Goal: Information Seeking & Learning: Learn about a topic

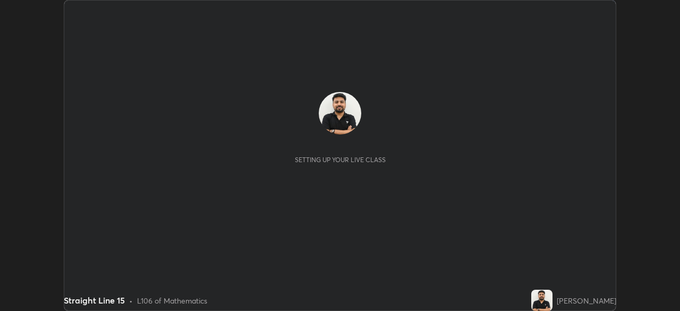
scroll to position [311, 680]
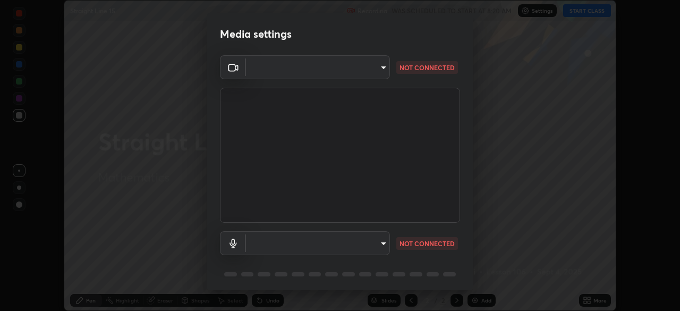
type input "495e9aafafa99ab02b2630cd73316b4ffac4e6b0a44c495734db4bb24564e739"
type input "communications"
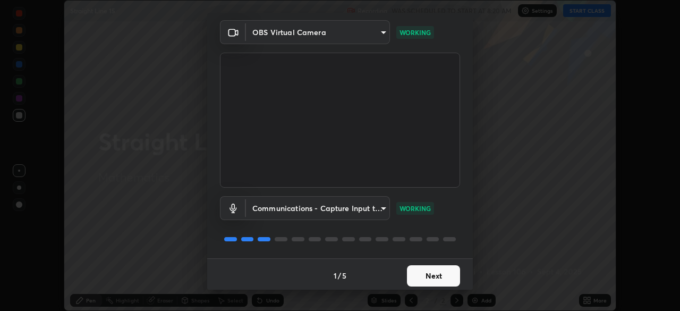
scroll to position [38, 0]
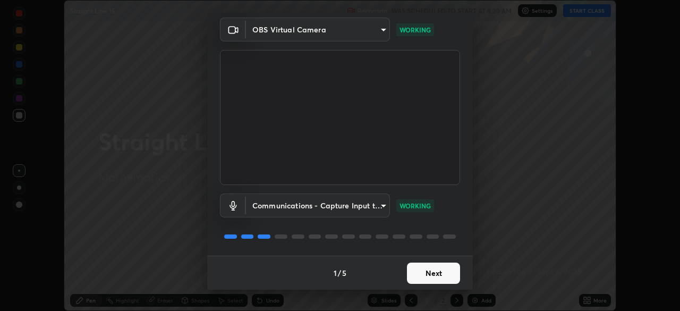
click at [434, 270] on button "Next" at bounding box center [433, 272] width 53 height 21
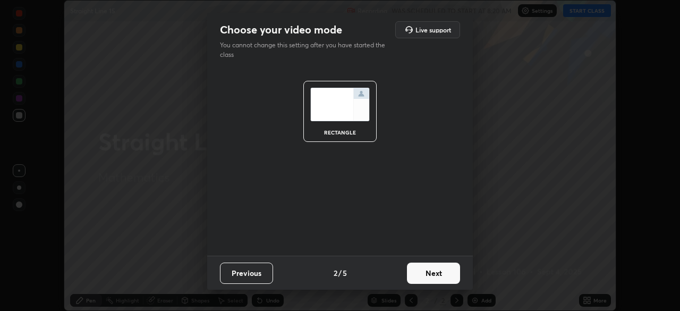
scroll to position [0, 0]
click at [437, 274] on button "Next" at bounding box center [433, 272] width 53 height 21
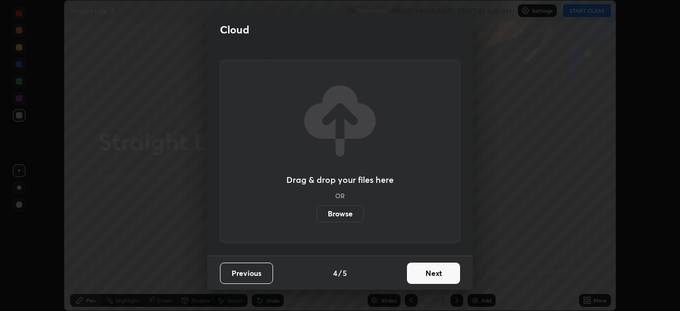
click at [437, 275] on button "Next" at bounding box center [433, 272] width 53 height 21
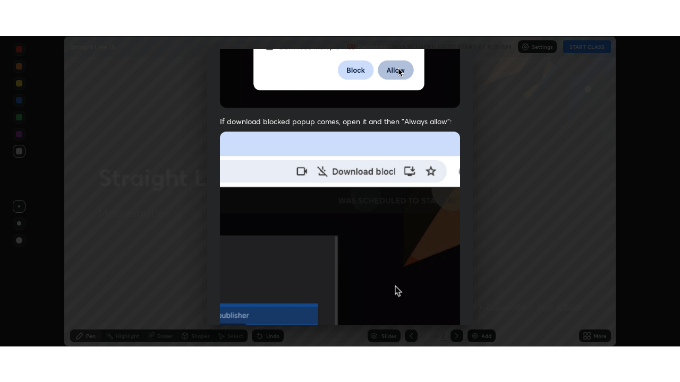
scroll to position [254, 0]
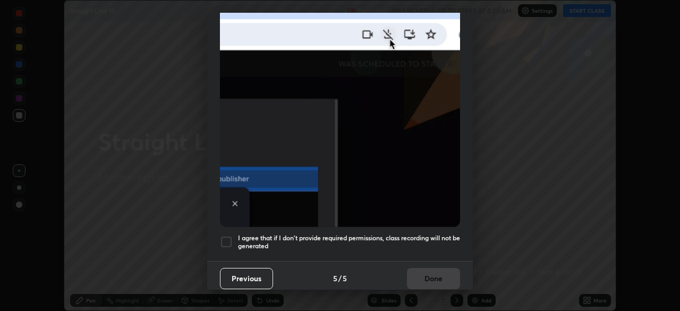
click at [226, 236] on div at bounding box center [226, 241] width 13 height 13
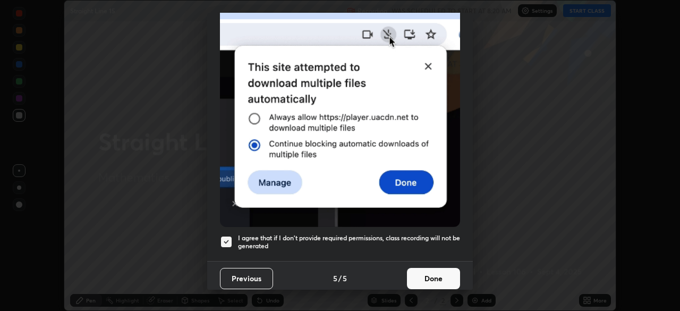
click at [422, 269] on button "Done" at bounding box center [433, 278] width 53 height 21
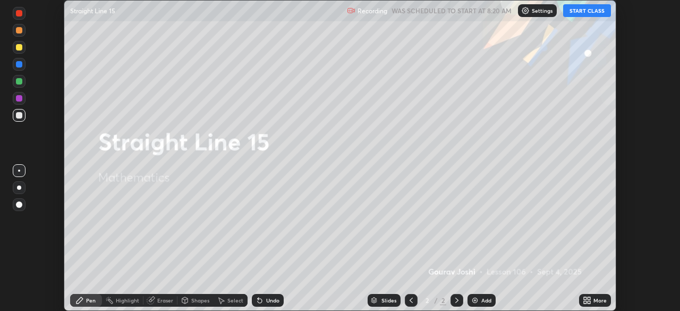
click at [584, 12] on button "START CLASS" at bounding box center [587, 10] width 48 height 13
click at [589, 297] on icon at bounding box center [588, 298] width 3 height 3
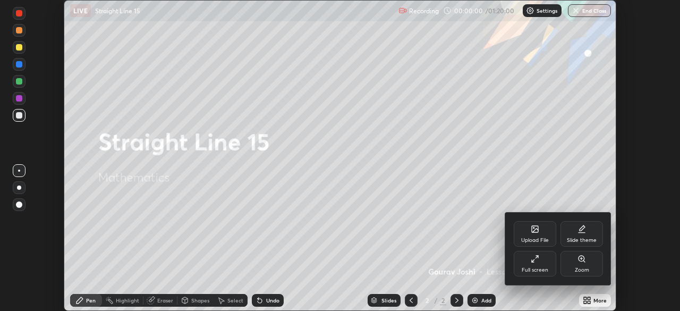
click at [538, 271] on div "Full screen" at bounding box center [535, 269] width 27 height 5
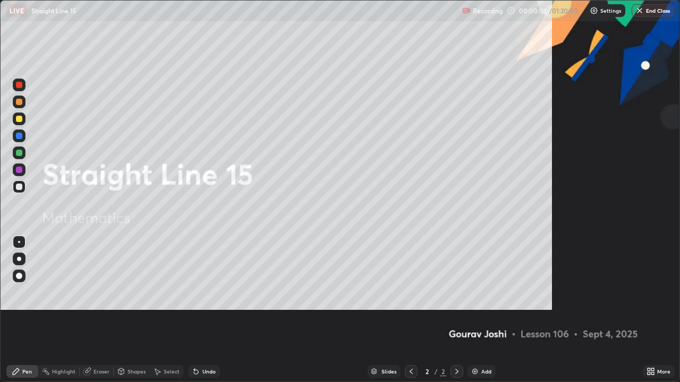
scroll to position [382, 680]
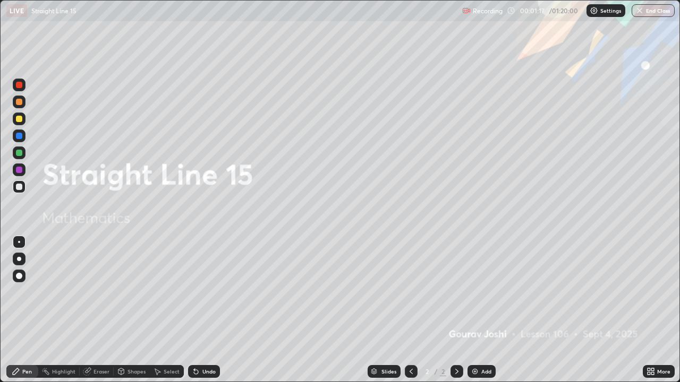
click at [471, 310] on img at bounding box center [475, 372] width 8 height 8
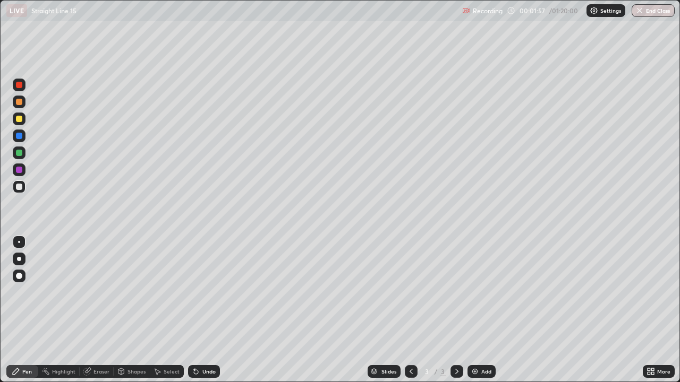
click at [202, 310] on div "Undo" at bounding box center [204, 371] width 32 height 13
click at [102, 310] on div "Eraser" at bounding box center [101, 371] width 16 height 5
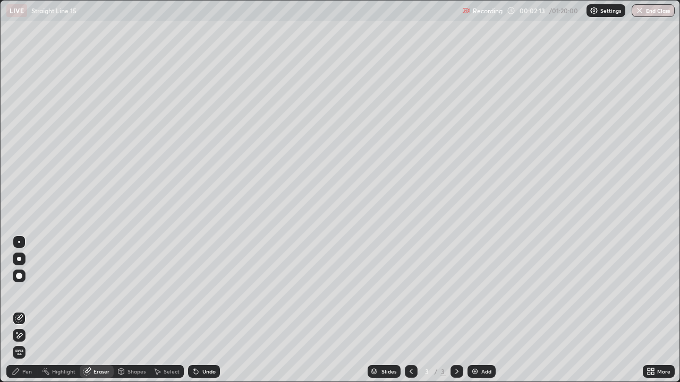
click at [29, 310] on div "Pen" at bounding box center [27, 371] width 10 height 5
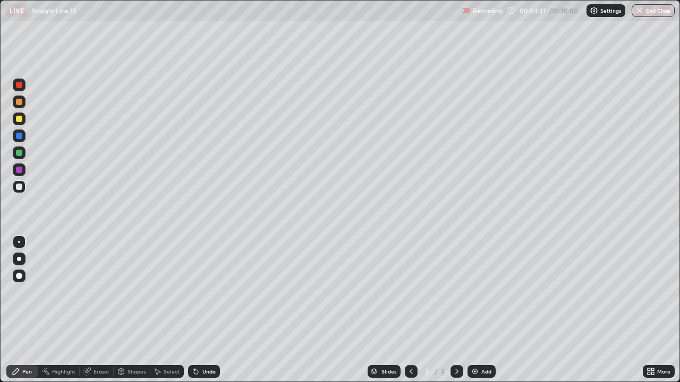
click at [479, 310] on div "Add" at bounding box center [481, 371] width 28 height 13
click at [19, 157] on div at bounding box center [19, 153] width 13 height 13
click at [20, 187] on div at bounding box center [19, 187] width 6 height 6
click at [471, 310] on img at bounding box center [475, 372] width 8 height 8
click at [137, 310] on div "Shapes" at bounding box center [136, 371] width 18 height 5
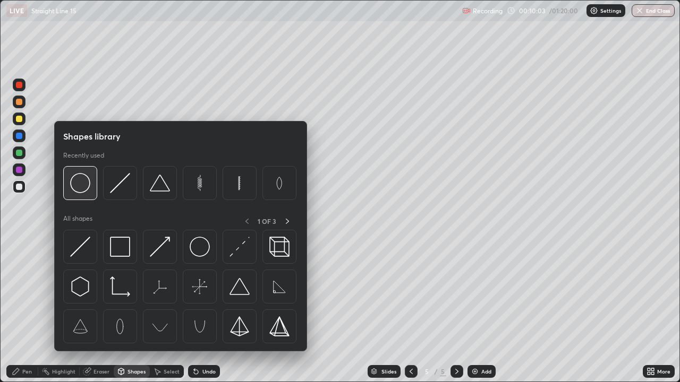
click at [84, 187] on img at bounding box center [80, 183] width 20 height 20
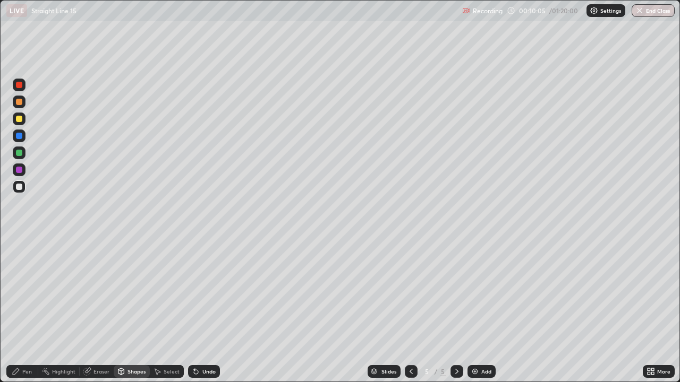
click at [31, 310] on div "Pen" at bounding box center [22, 371] width 32 height 13
click at [21, 154] on div at bounding box center [19, 153] width 6 height 6
click at [98, 310] on div "Eraser" at bounding box center [101, 371] width 16 height 5
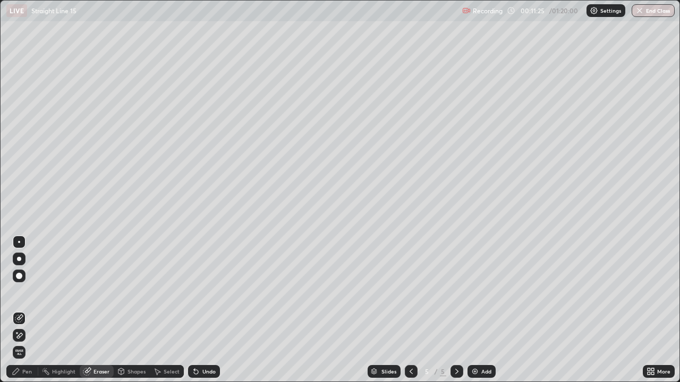
click at [27, 310] on div "Pen" at bounding box center [27, 371] width 10 height 5
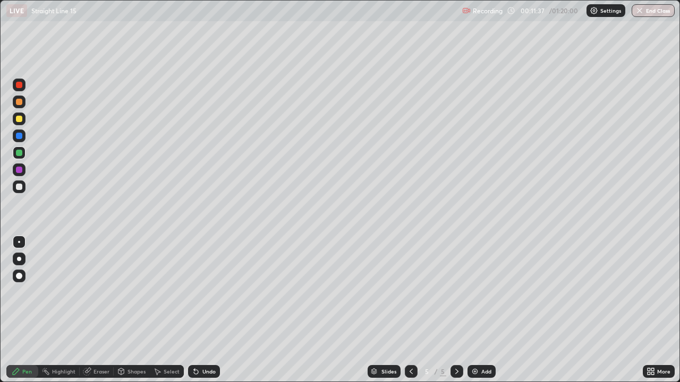
click at [19, 138] on div at bounding box center [19, 136] width 6 height 6
click at [18, 153] on div at bounding box center [19, 153] width 6 height 6
click at [16, 125] on div at bounding box center [19, 119] width 13 height 13
click at [204, 310] on div "Undo" at bounding box center [208, 371] width 13 height 5
click at [205, 310] on div "Undo" at bounding box center [208, 371] width 13 height 5
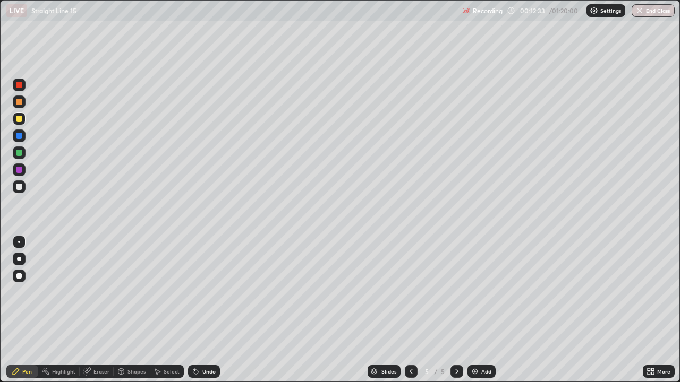
click at [202, 310] on div "Undo" at bounding box center [208, 371] width 13 height 5
click at [24, 182] on div at bounding box center [19, 187] width 13 height 13
click at [203, 310] on div "Undo" at bounding box center [204, 371] width 32 height 13
click at [199, 310] on div "Undo" at bounding box center [204, 371] width 32 height 13
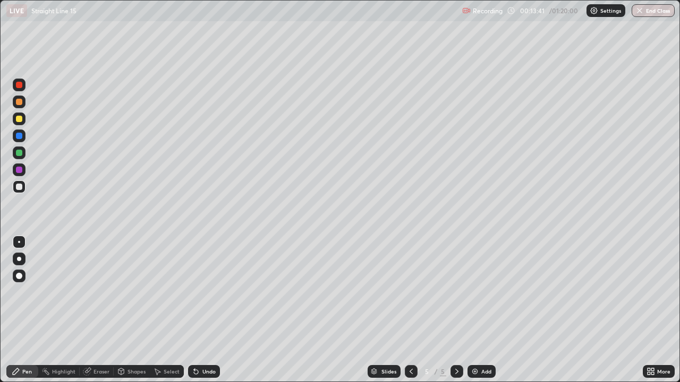
click at [199, 310] on div "Undo" at bounding box center [204, 371] width 32 height 13
click at [98, 310] on div "Eraser" at bounding box center [101, 371] width 16 height 5
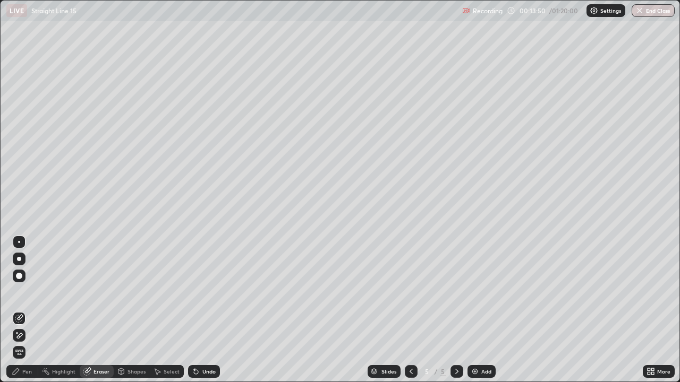
click at [24, 310] on div "Pen" at bounding box center [27, 371] width 10 height 5
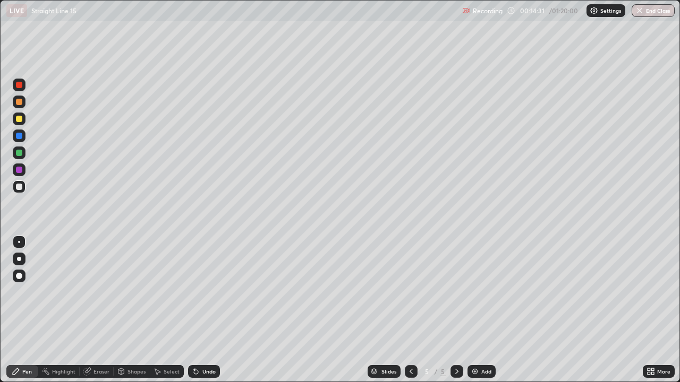
click at [130, 310] on div "Shapes" at bounding box center [132, 371] width 36 height 13
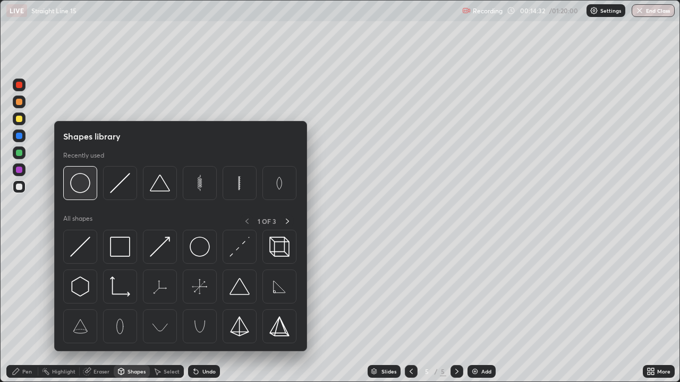
click at [89, 191] on img at bounding box center [80, 183] width 20 height 20
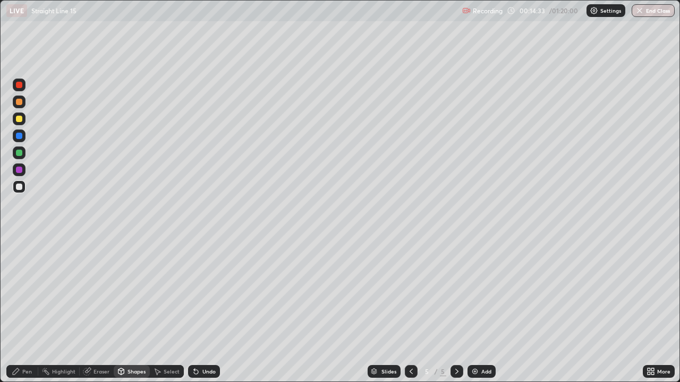
click at [473, 310] on img at bounding box center [475, 372] width 8 height 8
click at [20, 153] on div at bounding box center [19, 153] width 6 height 6
click at [27, 310] on div "Pen" at bounding box center [27, 371] width 10 height 5
click at [89, 310] on icon at bounding box center [88, 370] width 6 height 5
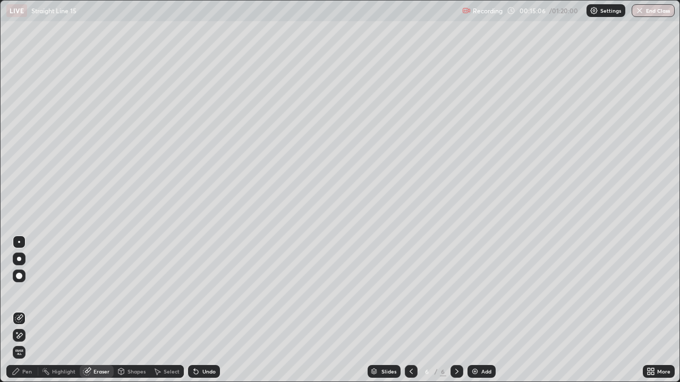
click at [29, 310] on div "Pen" at bounding box center [27, 371] width 10 height 5
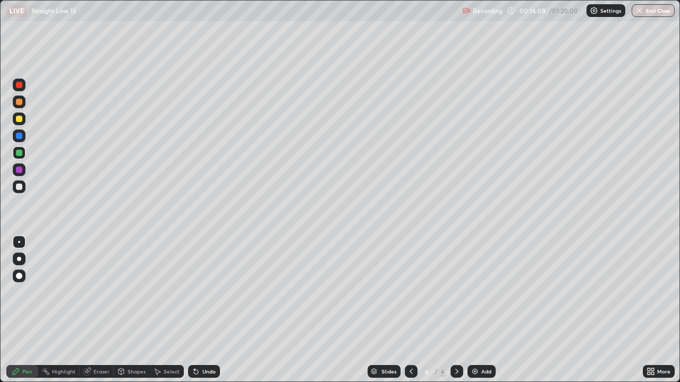
click at [98, 310] on div "Eraser" at bounding box center [101, 371] width 16 height 5
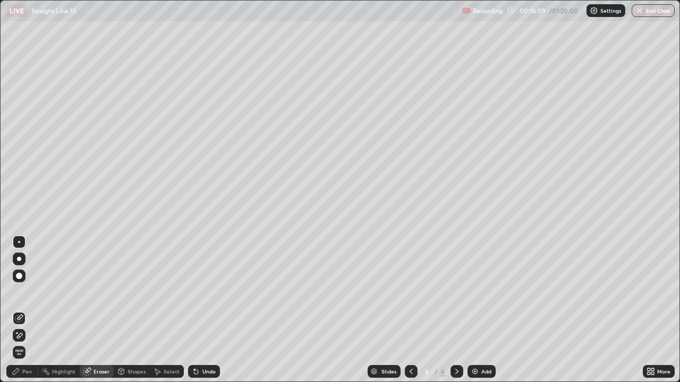
click at [20, 310] on icon at bounding box center [19, 335] width 8 height 9
click at [410, 310] on icon at bounding box center [411, 372] width 8 height 8
click at [456, 310] on icon at bounding box center [457, 372] width 8 height 8
click at [471, 310] on img at bounding box center [475, 372] width 8 height 8
click at [27, 310] on div "Pen" at bounding box center [22, 371] width 32 height 13
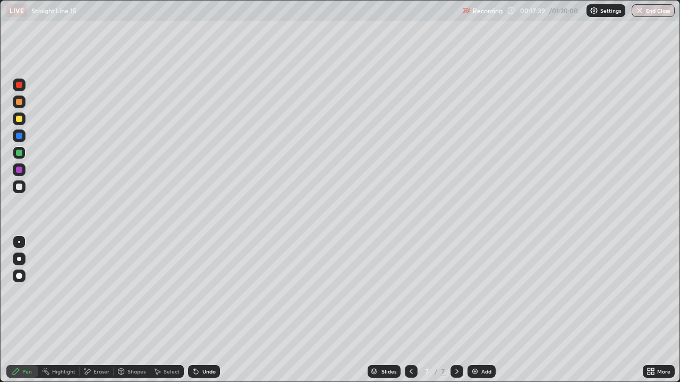
click at [27, 310] on div "Pen" at bounding box center [27, 371] width 10 height 5
click at [20, 191] on div at bounding box center [19, 187] width 13 height 13
click at [132, 310] on div "Shapes" at bounding box center [136, 371] width 18 height 5
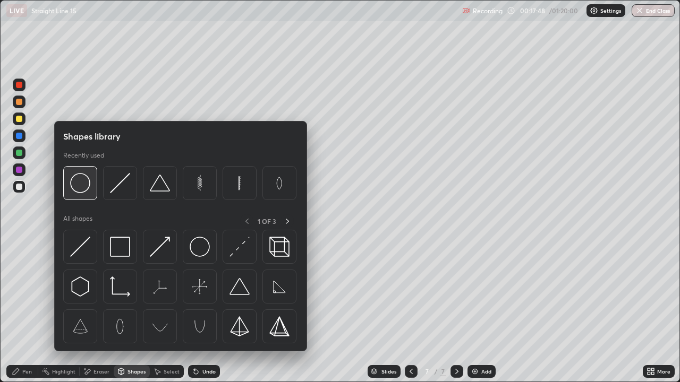
click at [92, 192] on div at bounding box center [80, 183] width 34 height 34
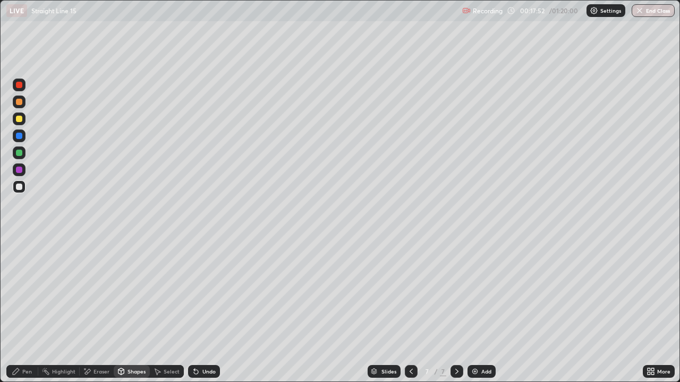
click at [196, 310] on icon at bounding box center [196, 372] width 8 height 8
click at [24, 310] on div "Pen" at bounding box center [22, 371] width 32 height 13
click at [194, 310] on icon at bounding box center [196, 372] width 4 height 4
click at [194, 310] on icon at bounding box center [194, 369] width 1 height 1
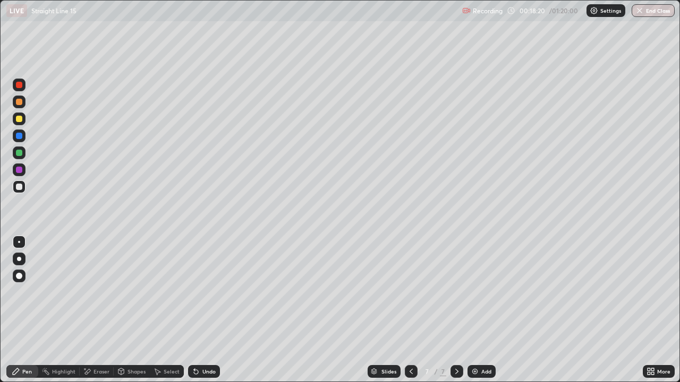
click at [97, 310] on div "Eraser" at bounding box center [97, 371] width 34 height 13
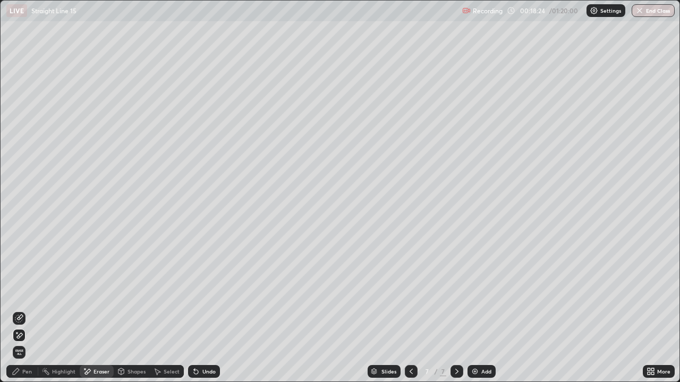
click at [27, 310] on div "Pen" at bounding box center [27, 371] width 10 height 5
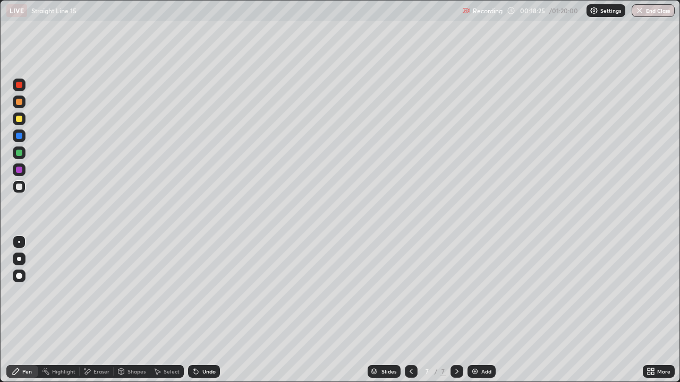
click at [21, 190] on div at bounding box center [19, 187] width 6 height 6
click at [135, 310] on div "Shapes" at bounding box center [136, 371] width 18 height 5
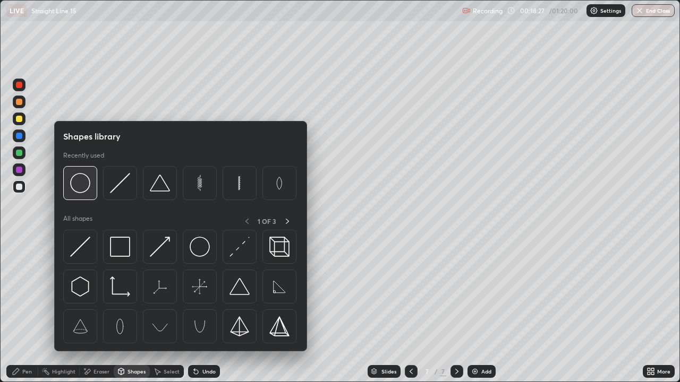
click at [84, 193] on img at bounding box center [80, 183] width 20 height 20
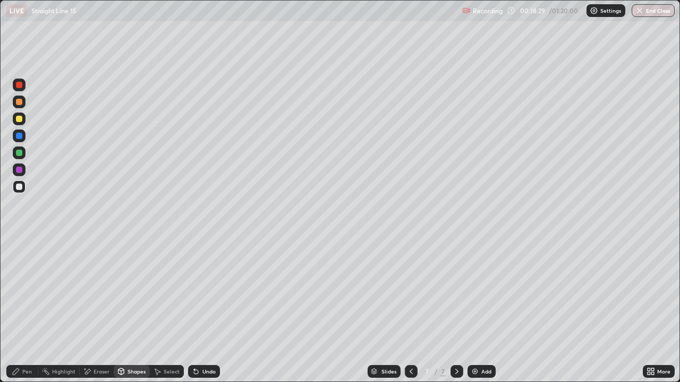
click at [129, 310] on div "Shapes" at bounding box center [136, 371] width 18 height 5
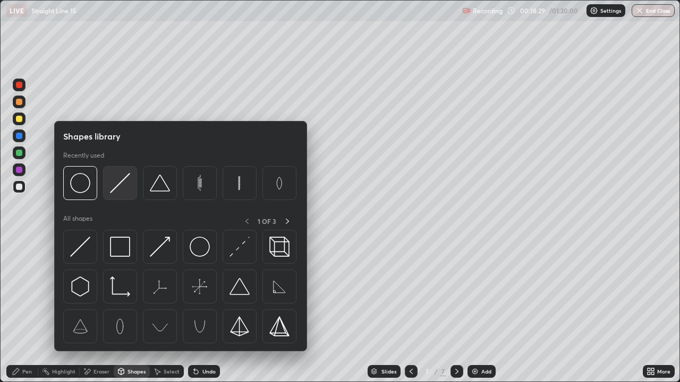
click at [118, 188] on img at bounding box center [120, 183] width 20 height 20
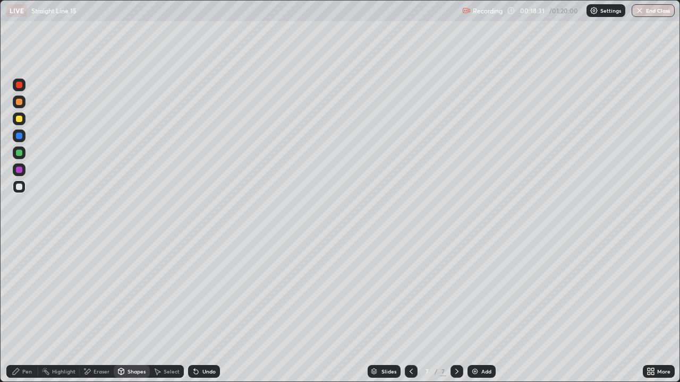
click at [25, 310] on div "Pen" at bounding box center [22, 371] width 32 height 13
click at [20, 193] on div at bounding box center [19, 187] width 13 height 13
click at [19, 170] on div at bounding box center [19, 170] width 6 height 6
click at [481, 310] on div "Add" at bounding box center [486, 371] width 10 height 5
click at [20, 190] on div at bounding box center [19, 187] width 6 height 6
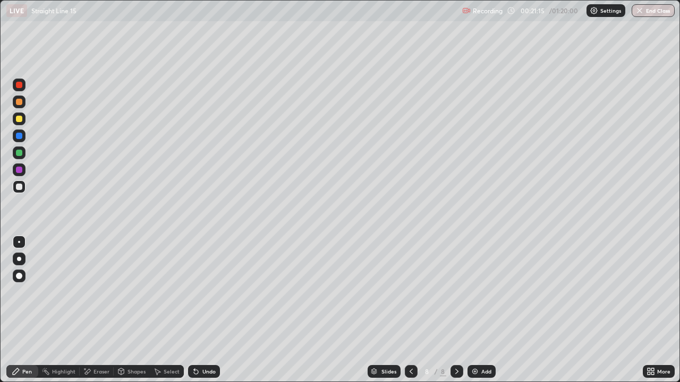
click at [138, 310] on div "Shapes" at bounding box center [136, 371] width 18 height 5
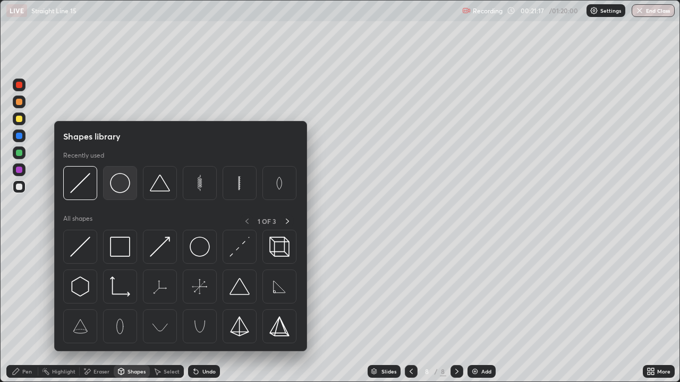
click at [121, 199] on div at bounding box center [120, 183] width 34 height 34
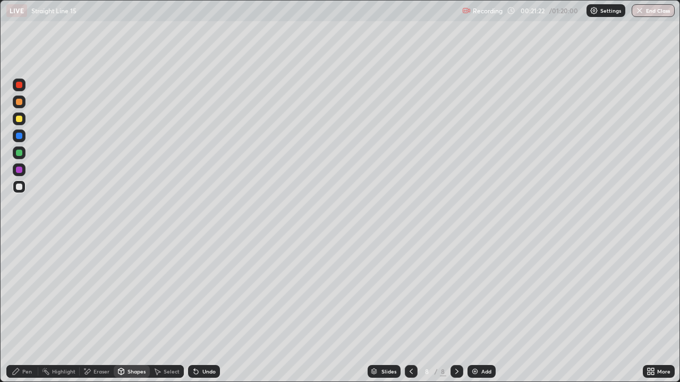
click at [132, 310] on div "Shapes" at bounding box center [132, 371] width 36 height 13
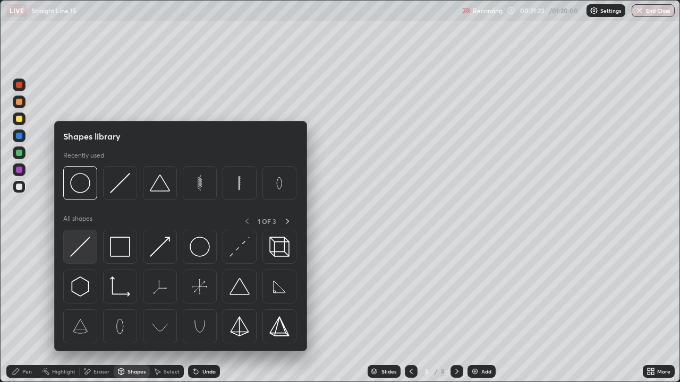
click at [79, 244] on img at bounding box center [80, 247] width 20 height 20
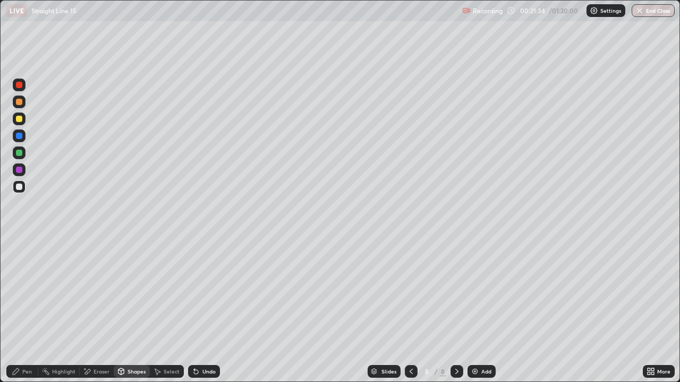
click at [28, 310] on div "Pen" at bounding box center [27, 371] width 10 height 5
click at [485, 310] on div "Add" at bounding box center [486, 371] width 10 height 5
click at [200, 310] on div "Undo" at bounding box center [204, 371] width 32 height 13
click at [202, 310] on div "Undo" at bounding box center [208, 371] width 13 height 5
click at [196, 310] on div "Undo" at bounding box center [204, 371] width 32 height 13
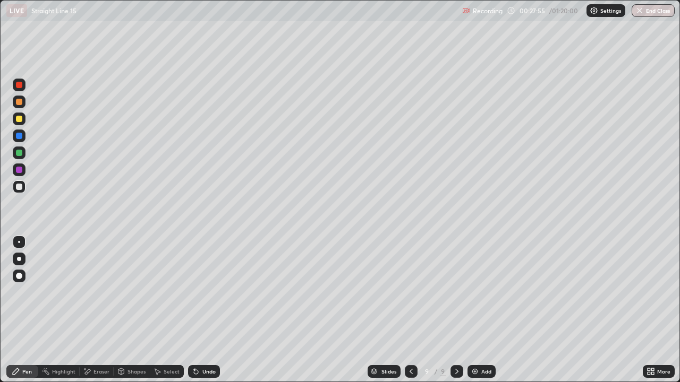
click at [212, 310] on div "Undo" at bounding box center [204, 371] width 32 height 13
click at [214, 310] on div "Undo" at bounding box center [204, 371] width 32 height 13
click at [216, 310] on div "Undo" at bounding box center [204, 371] width 32 height 13
click at [19, 156] on div at bounding box center [19, 153] width 6 height 6
click at [18, 170] on div at bounding box center [19, 170] width 6 height 6
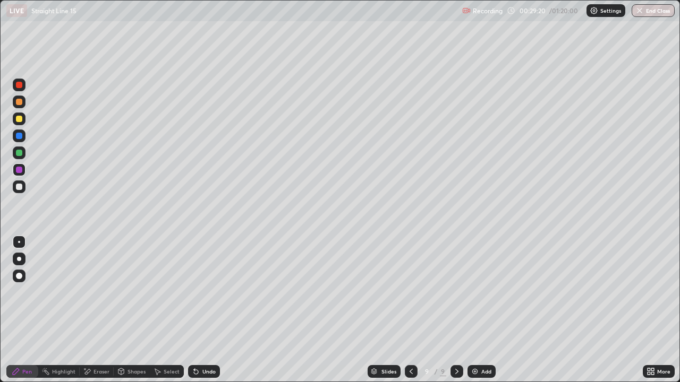
click at [20, 154] on div at bounding box center [19, 153] width 6 height 6
click at [197, 310] on icon at bounding box center [196, 372] width 8 height 8
click at [19, 187] on div at bounding box center [19, 187] width 6 height 6
click at [22, 122] on div at bounding box center [19, 119] width 13 height 13
click at [21, 155] on div at bounding box center [19, 153] width 6 height 6
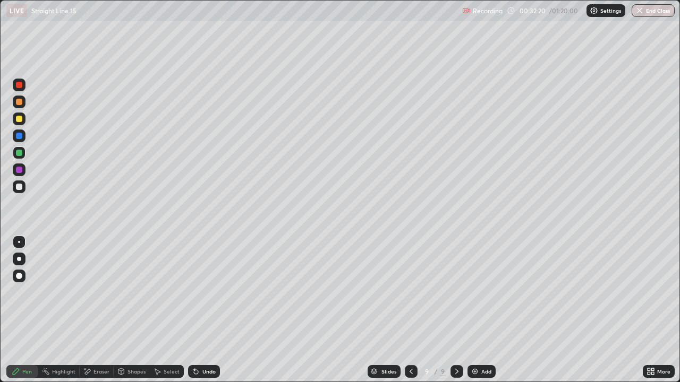
click at [24, 87] on div at bounding box center [19, 85] width 13 height 13
click at [476, 310] on img at bounding box center [475, 372] width 8 height 8
click at [20, 187] on div at bounding box center [19, 187] width 6 height 6
click at [194, 310] on icon at bounding box center [194, 369] width 1 height 1
click at [194, 310] on icon at bounding box center [196, 372] width 8 height 8
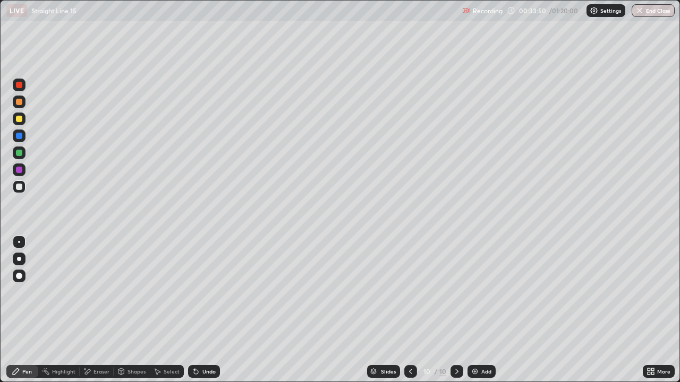
click at [103, 310] on div "Eraser" at bounding box center [101, 371] width 16 height 5
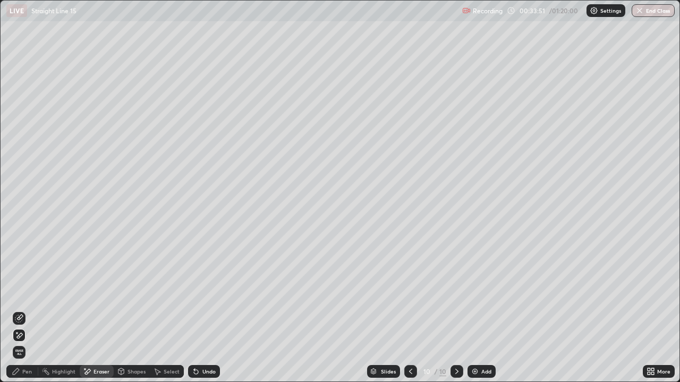
click at [18, 310] on icon at bounding box center [19, 335] width 8 height 9
click at [140, 310] on div "Shapes" at bounding box center [136, 371] width 18 height 5
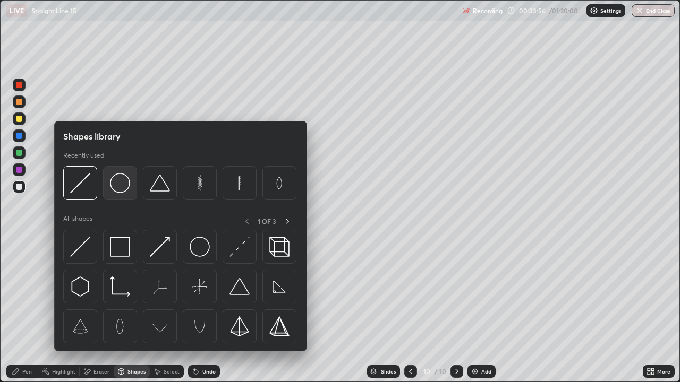
click at [126, 180] on img at bounding box center [120, 183] width 20 height 20
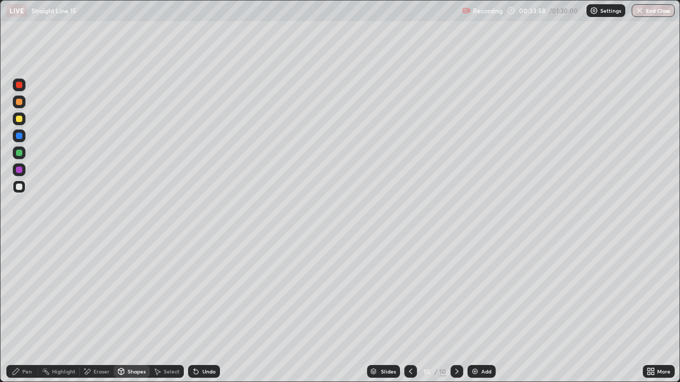
click at [23, 310] on div "Pen" at bounding box center [27, 371] width 10 height 5
click at [19, 191] on div at bounding box center [19, 187] width 13 height 13
click at [19, 154] on div at bounding box center [19, 153] width 6 height 6
click at [19, 120] on div at bounding box center [19, 119] width 6 height 6
click at [20, 187] on div at bounding box center [19, 187] width 6 height 6
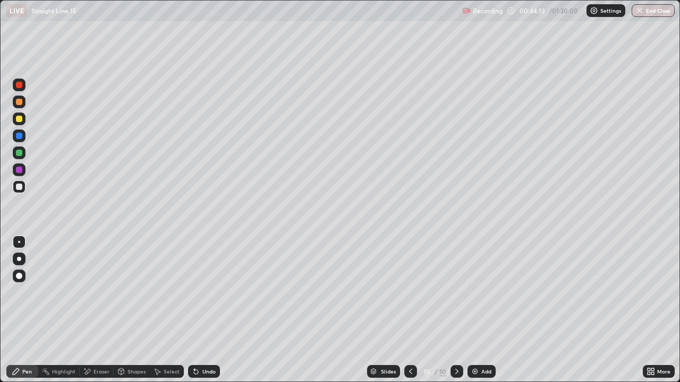
click at [474, 310] on img at bounding box center [475, 372] width 8 height 8
click at [19, 187] on div at bounding box center [19, 187] width 6 height 6
click at [137, 310] on div "Shapes" at bounding box center [136, 371] width 18 height 5
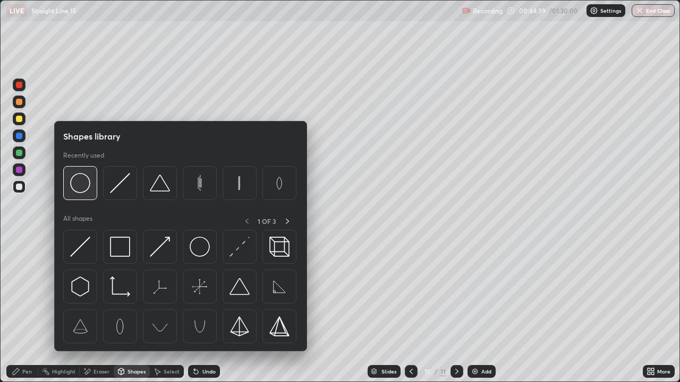
click at [85, 198] on div at bounding box center [80, 183] width 34 height 34
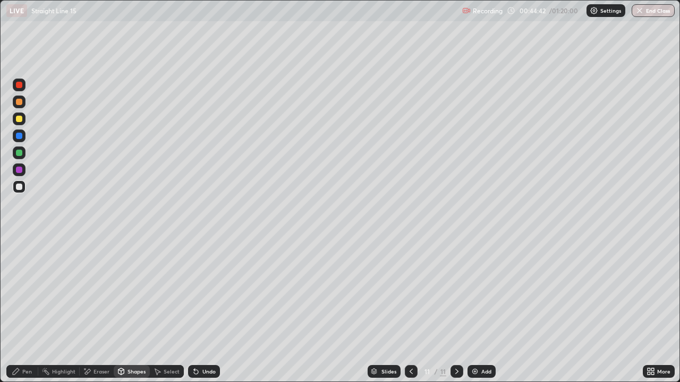
click at [131, 310] on div "Shapes" at bounding box center [136, 371] width 18 height 5
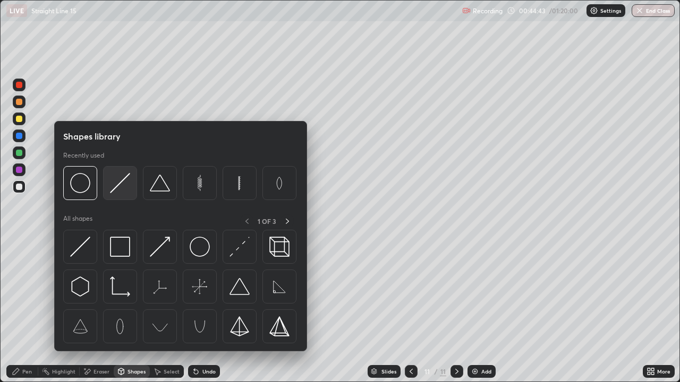
click at [121, 195] on div at bounding box center [120, 183] width 34 height 34
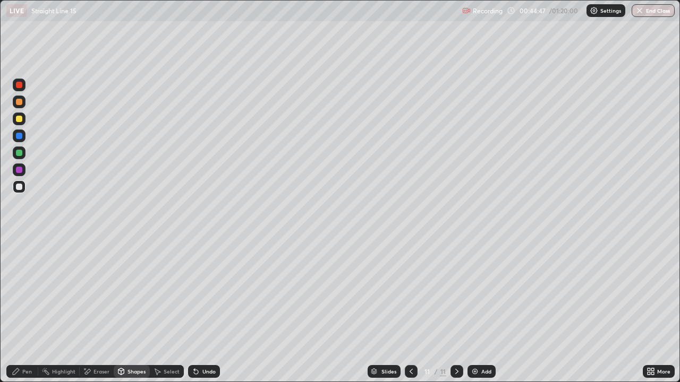
click at [23, 310] on div "Pen" at bounding box center [27, 371] width 10 height 5
click at [21, 189] on div at bounding box center [19, 187] width 6 height 6
click at [471, 310] on img at bounding box center [475, 372] width 8 height 8
click at [24, 86] on div at bounding box center [19, 85] width 13 height 13
click at [18, 155] on div at bounding box center [19, 153] width 6 height 6
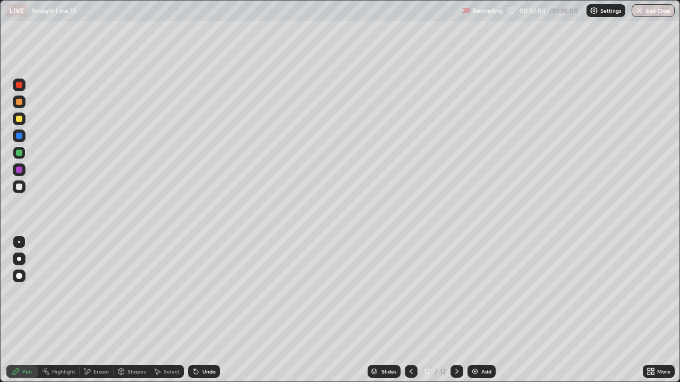
click at [24, 123] on div at bounding box center [19, 119] width 13 height 13
click at [101, 310] on div "Eraser" at bounding box center [101, 371] width 16 height 5
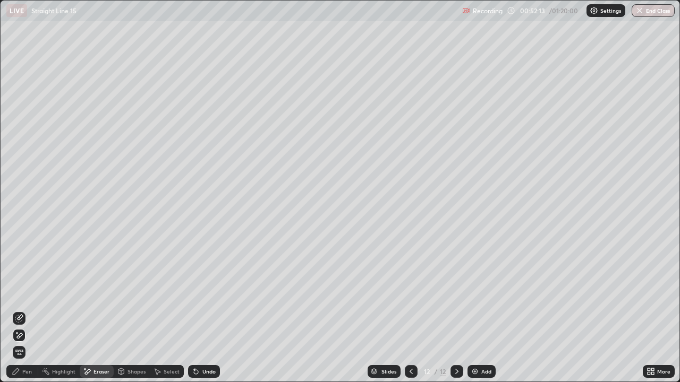
click at [33, 310] on div "Pen" at bounding box center [22, 371] width 32 height 13
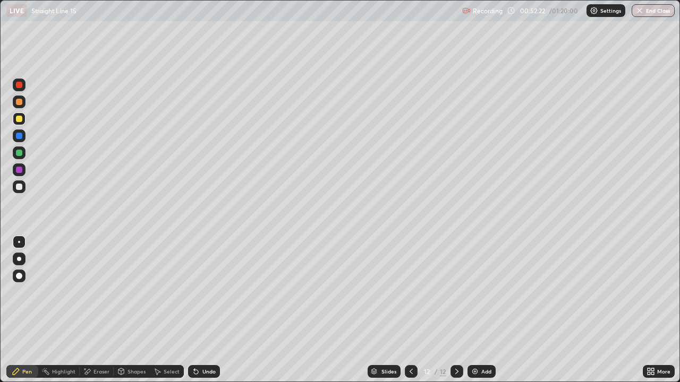
click at [95, 310] on div "Eraser" at bounding box center [101, 371] width 16 height 5
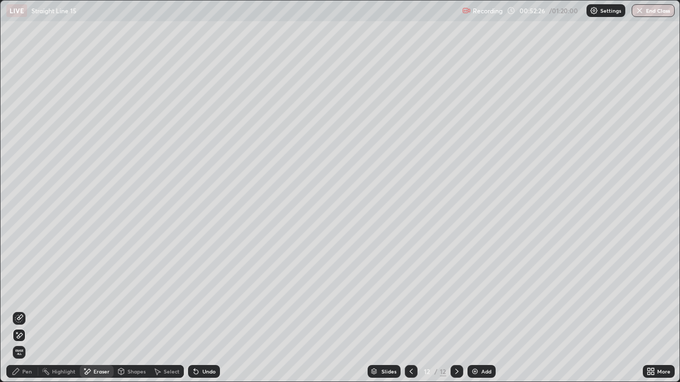
click at [28, 310] on div "Pen" at bounding box center [22, 371] width 32 height 13
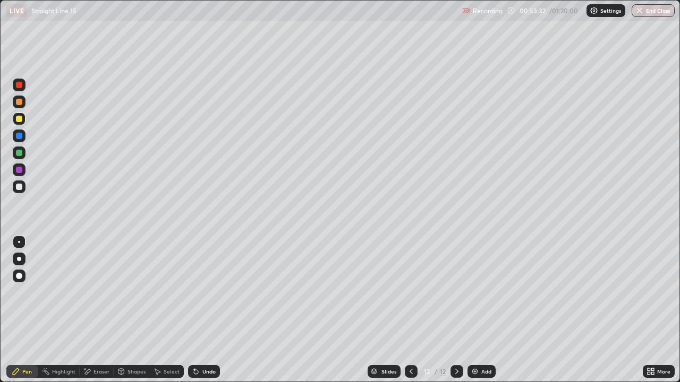
click at [18, 187] on div at bounding box center [19, 187] width 6 height 6
click at [134, 310] on div "Shapes" at bounding box center [136, 371] width 18 height 5
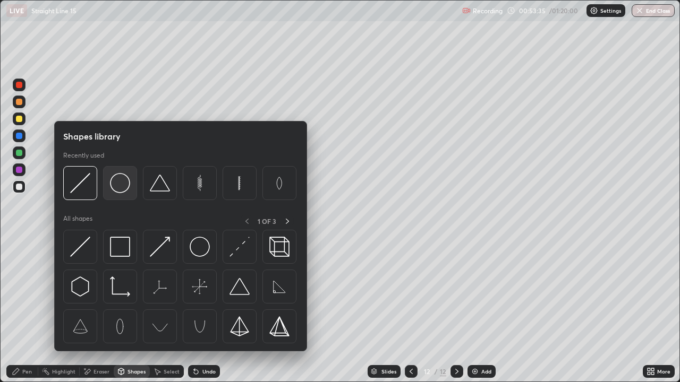
click at [108, 195] on div at bounding box center [120, 183] width 34 height 34
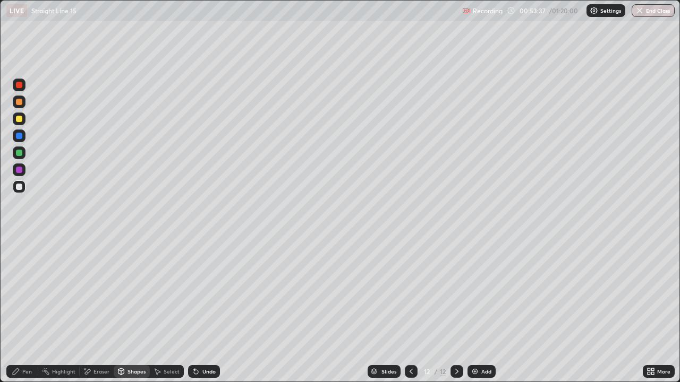
click at [126, 310] on div "Shapes" at bounding box center [132, 371] width 36 height 13
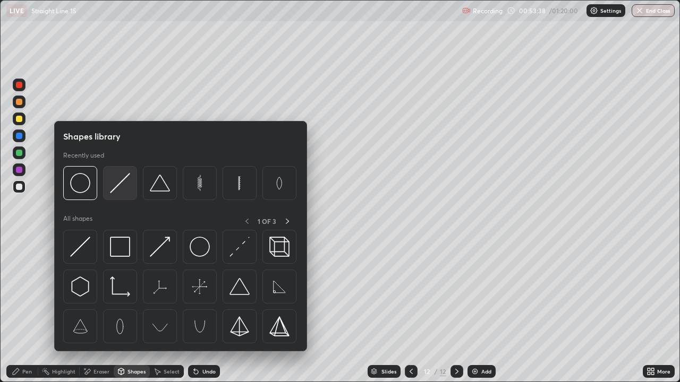
click at [108, 197] on div at bounding box center [120, 183] width 34 height 34
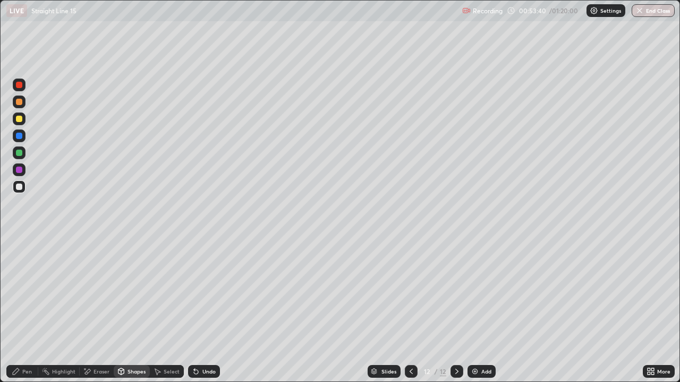
click at [25, 310] on div "Pen" at bounding box center [27, 371] width 10 height 5
click at [200, 310] on div "Undo" at bounding box center [204, 371] width 32 height 13
click at [202, 310] on div "Undo" at bounding box center [204, 371] width 32 height 13
click at [203, 310] on div "Undo" at bounding box center [204, 371] width 32 height 13
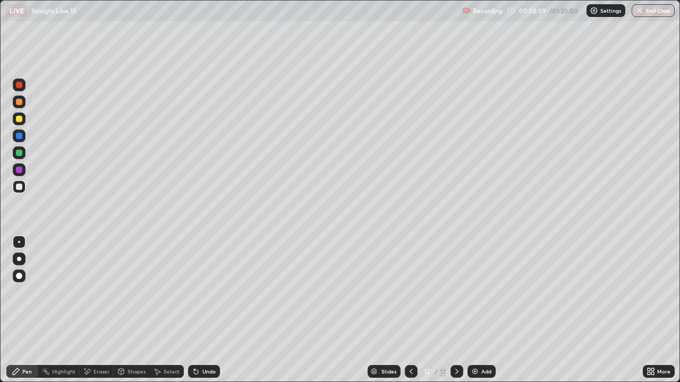
click at [208, 310] on div "Undo" at bounding box center [208, 371] width 13 height 5
click at [20, 156] on div at bounding box center [19, 153] width 6 height 6
click at [206, 310] on div "Undo" at bounding box center [208, 371] width 13 height 5
click at [207, 310] on div "Undo" at bounding box center [208, 371] width 13 height 5
click at [205, 310] on div "Undo" at bounding box center [204, 371] width 32 height 13
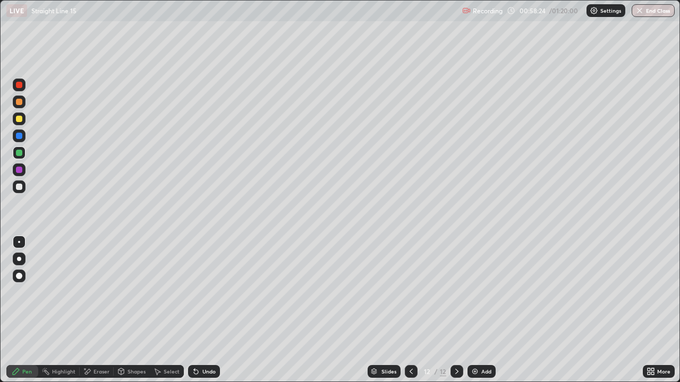
click at [21, 189] on div at bounding box center [19, 187] width 6 height 6
click at [472, 310] on img at bounding box center [475, 372] width 8 height 8
click at [22, 124] on div at bounding box center [19, 119] width 13 height 13
click at [94, 310] on div "Eraser" at bounding box center [101, 371] width 16 height 5
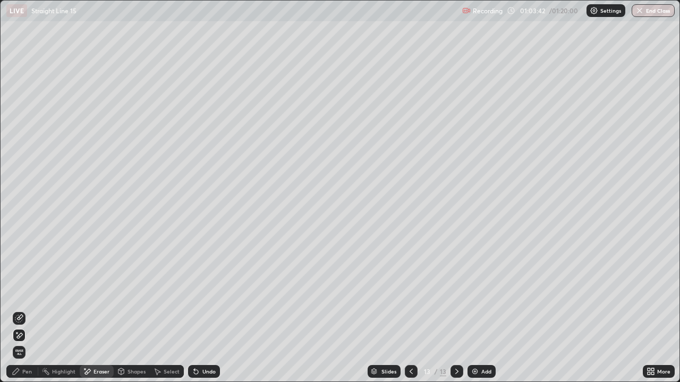
click at [25, 310] on div "Pen" at bounding box center [22, 371] width 32 height 13
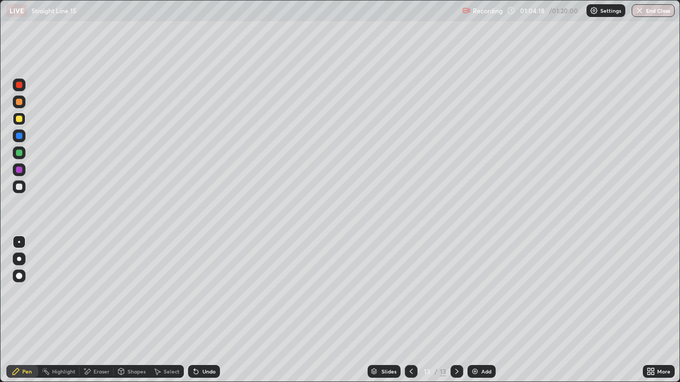
click at [18, 191] on div at bounding box center [19, 187] width 13 height 13
click at [197, 310] on icon at bounding box center [196, 372] width 4 height 4
click at [20, 165] on div at bounding box center [19, 170] width 13 height 13
click at [19, 124] on div at bounding box center [19, 119] width 13 height 13
click at [198, 310] on icon at bounding box center [196, 372] width 8 height 8
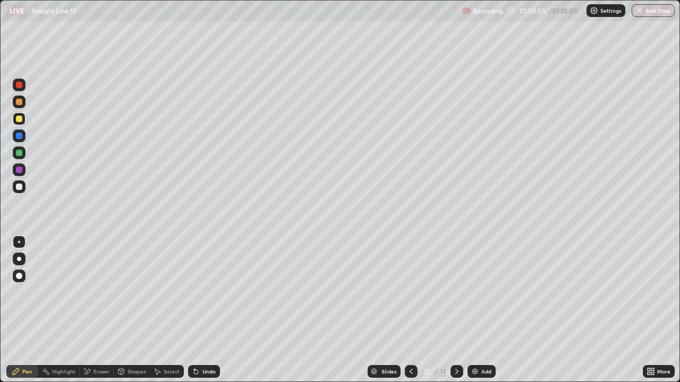
click at [203, 310] on div "Undo" at bounding box center [208, 371] width 13 height 5
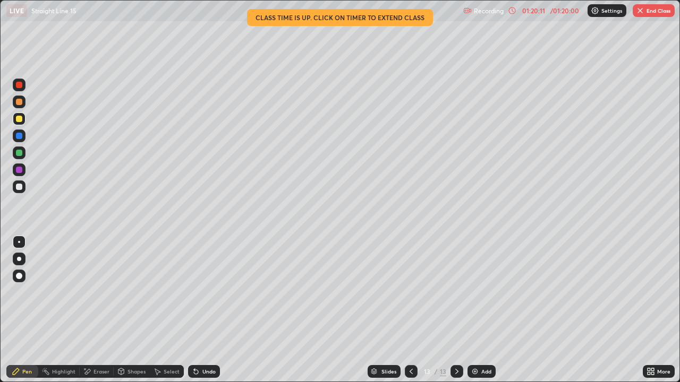
click at [655, 13] on button "End Class" at bounding box center [654, 10] width 42 height 13
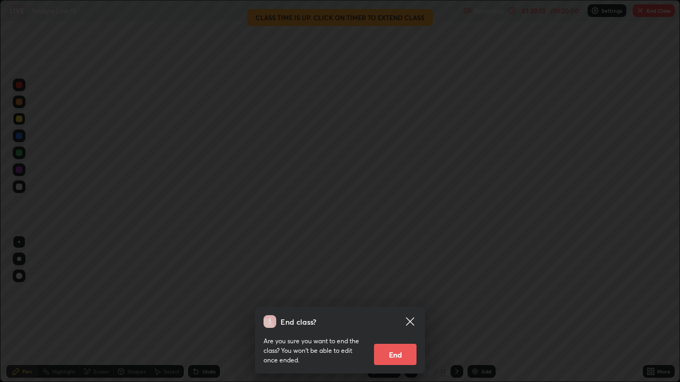
click at [391, 310] on button "End" at bounding box center [395, 354] width 42 height 21
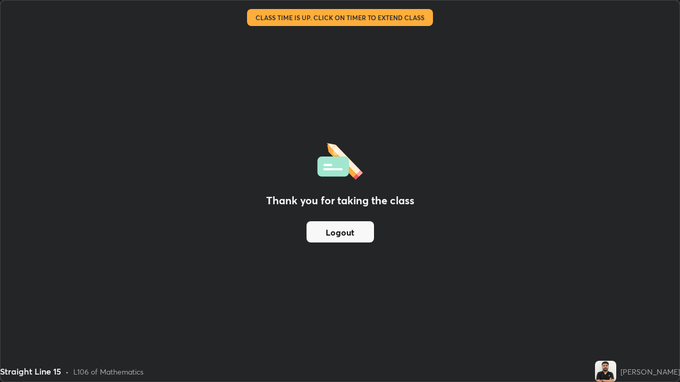
click at [358, 228] on button "Logout" at bounding box center [339, 231] width 67 height 21
